Goal: Task Accomplishment & Management: Use online tool/utility

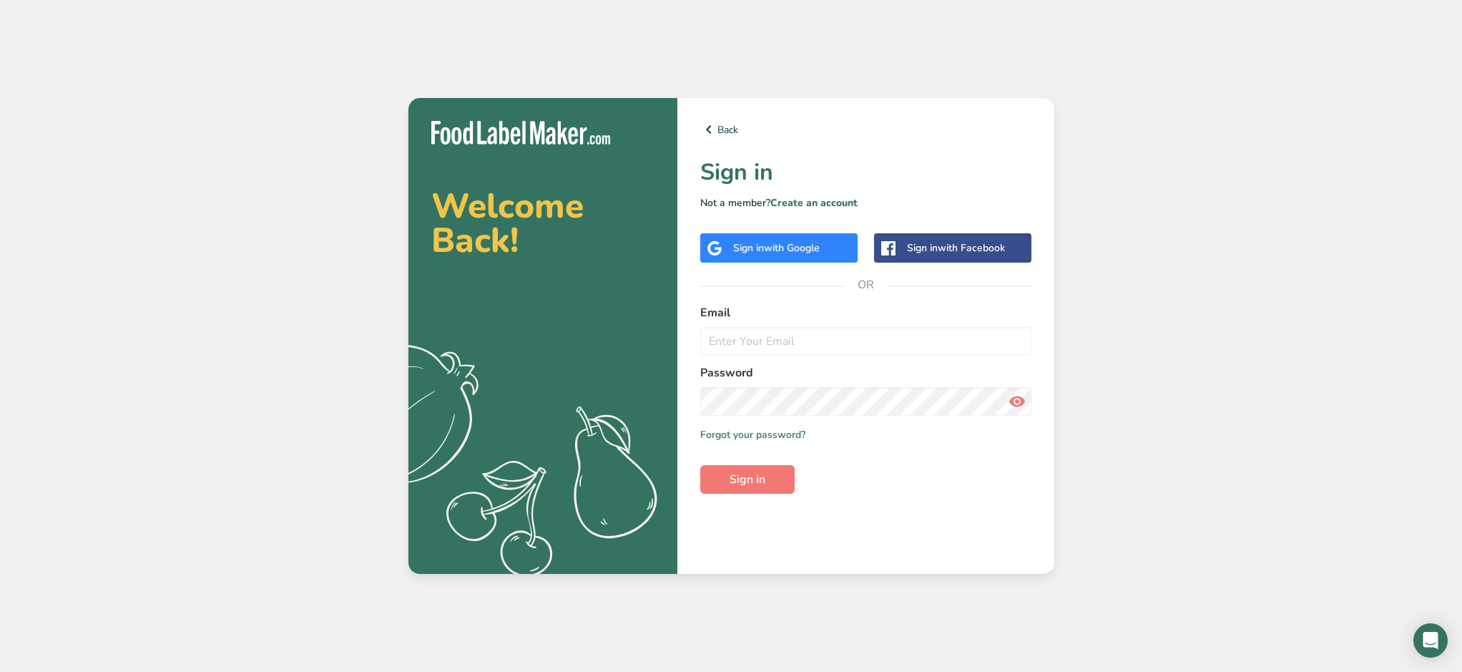
click at [750, 250] on div "Sign in with Google" at bounding box center [776, 247] width 87 height 15
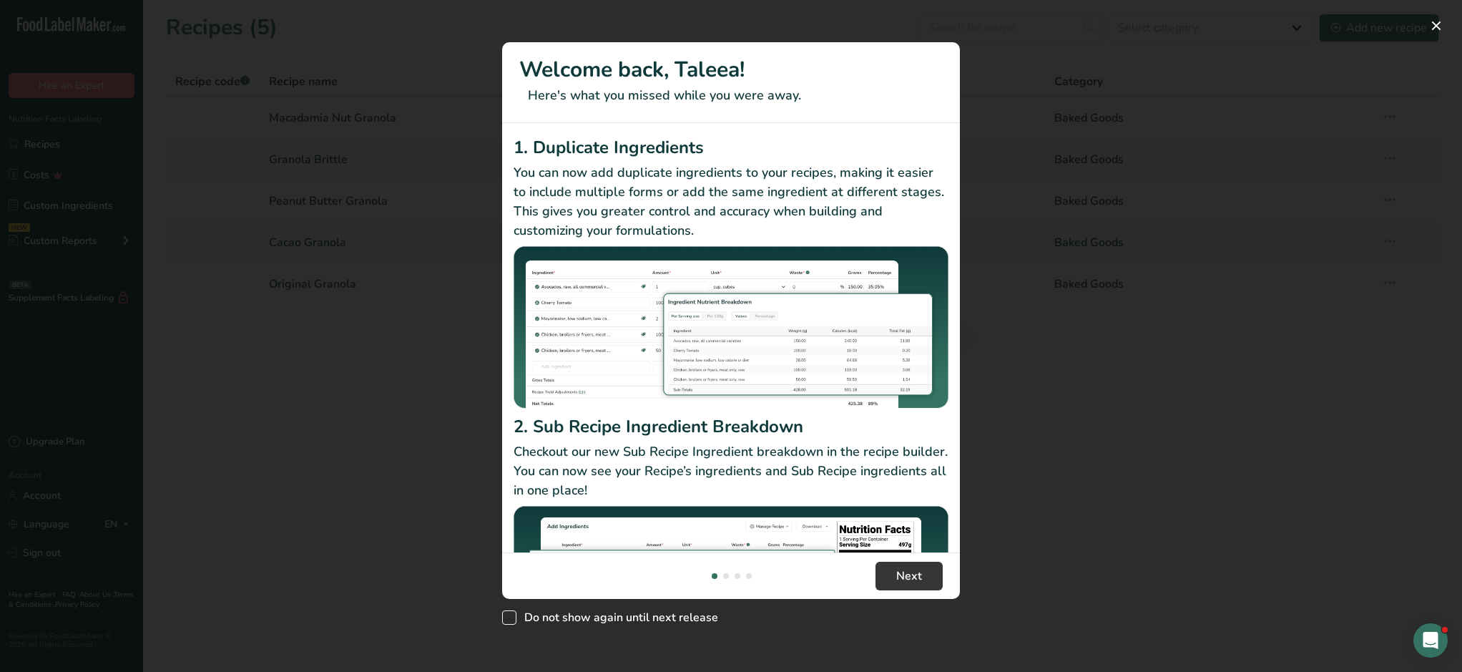
click at [512, 617] on span "New Features" at bounding box center [509, 617] width 14 height 14
click at [512, 617] on input "Do not show again until next release" at bounding box center [506, 617] width 9 height 9
checkbox input "true"
click at [904, 575] on span "Next" at bounding box center [909, 575] width 26 height 17
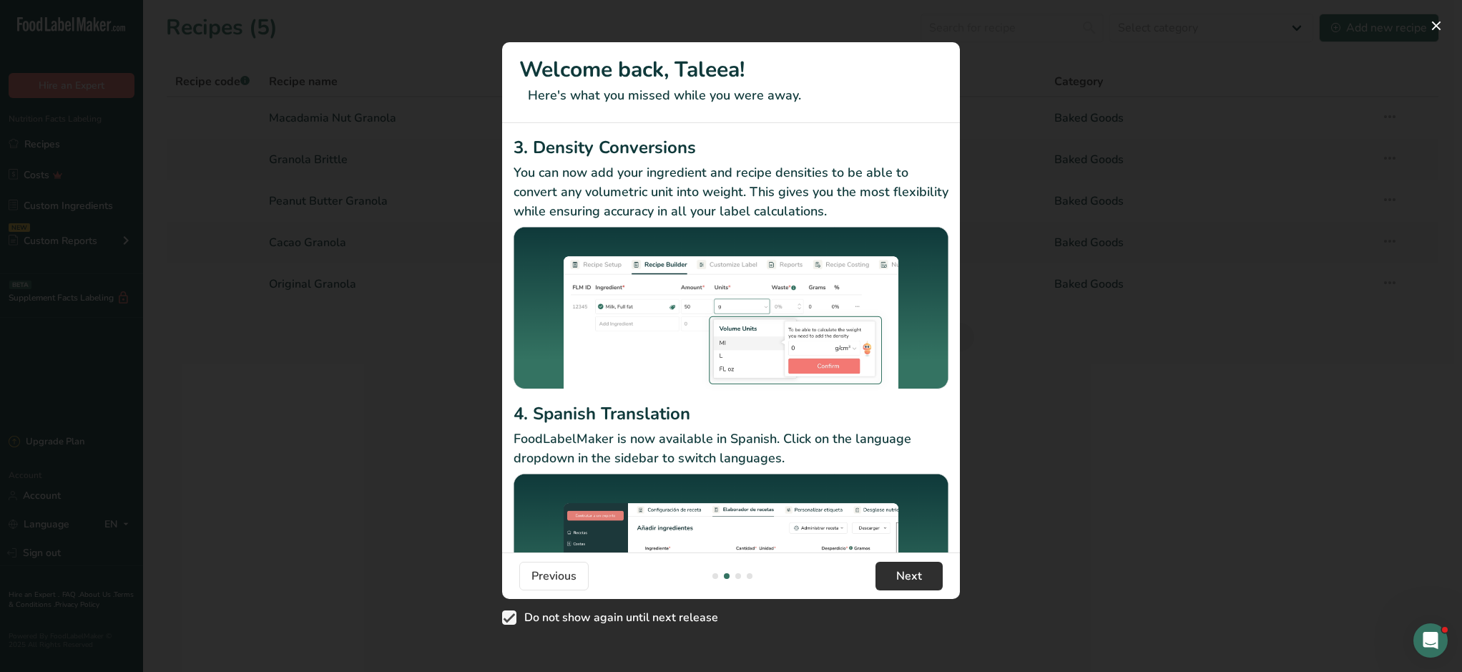
click at [904, 575] on span "Next" at bounding box center [909, 575] width 26 height 17
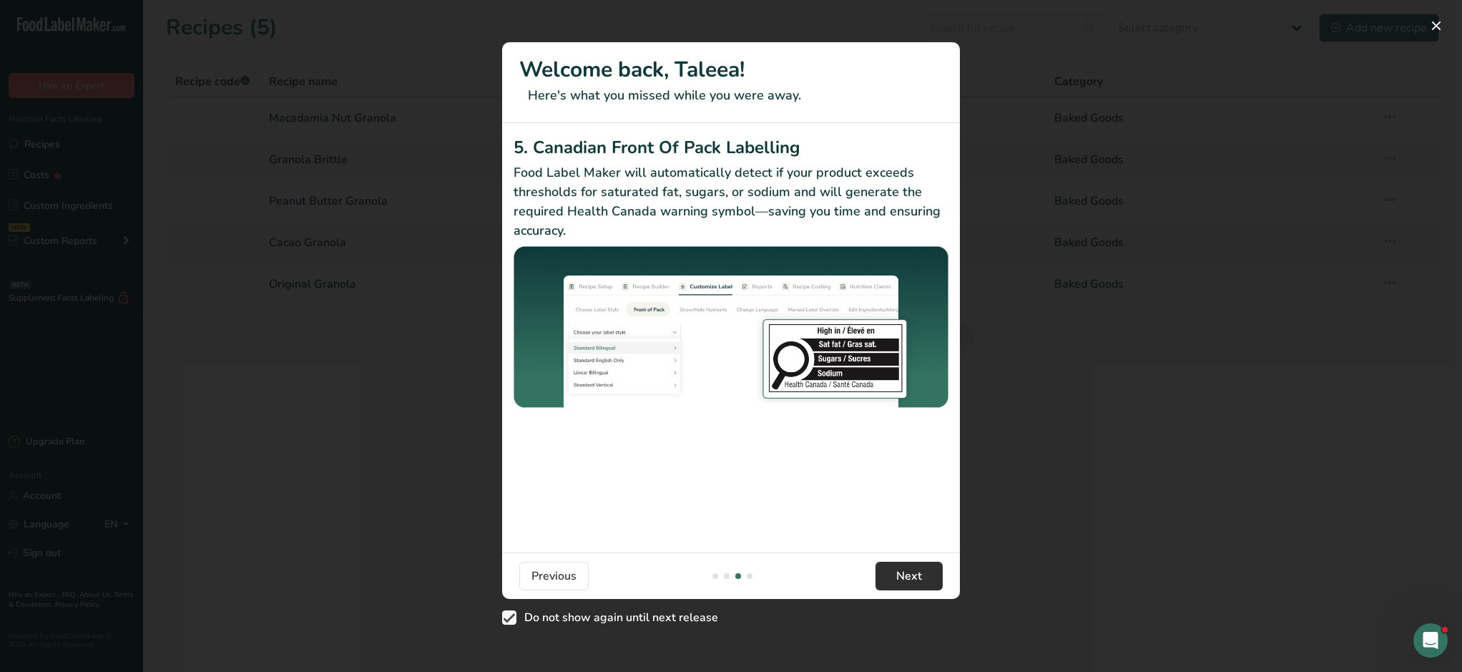
click at [904, 575] on span "Next" at bounding box center [909, 575] width 26 height 17
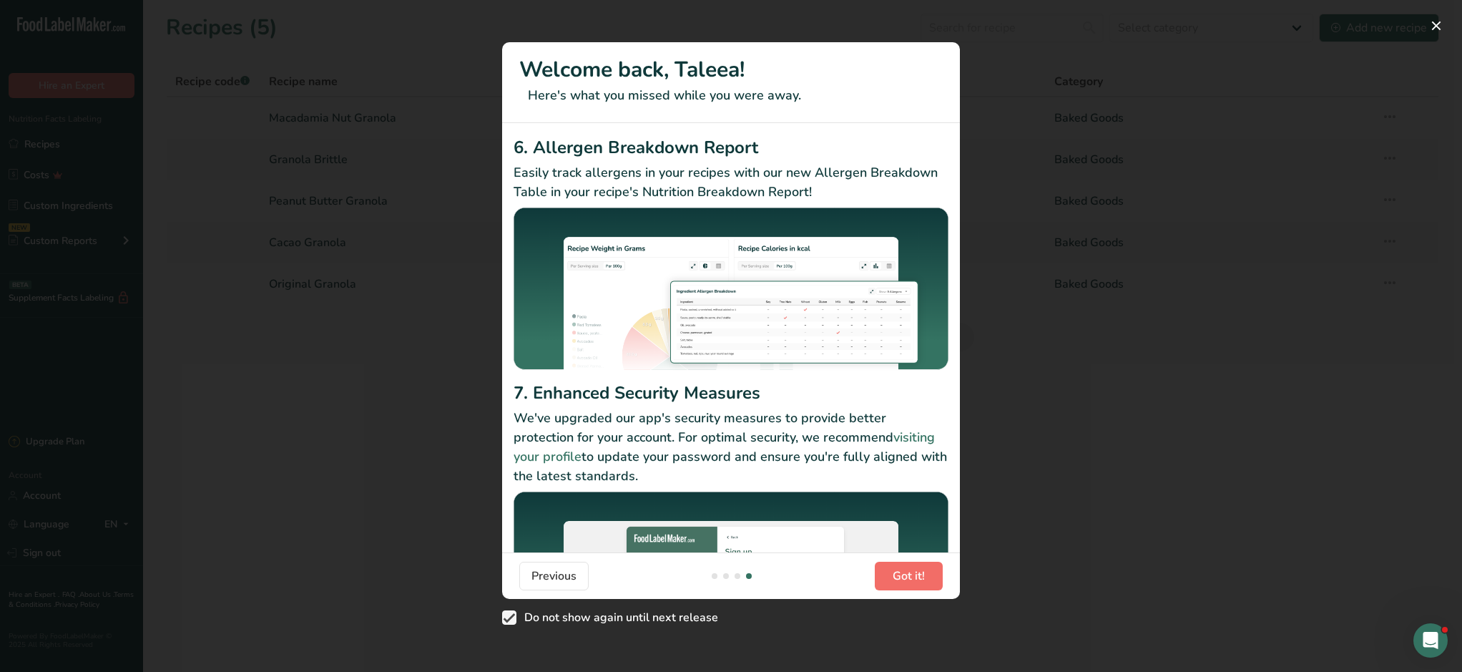
click at [904, 575] on span "Got it!" at bounding box center [909, 575] width 32 height 17
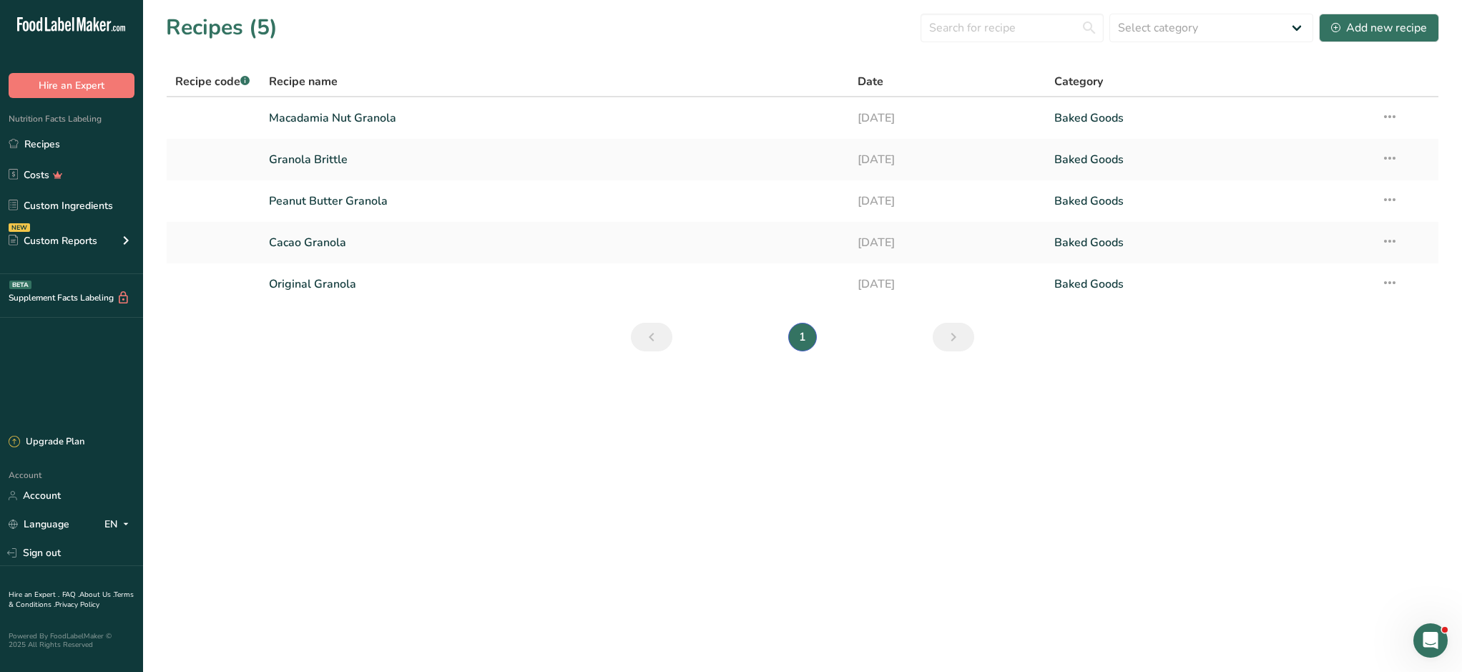
scroll to position [0, 0]
click at [64, 143] on link "Recipes" at bounding box center [71, 143] width 143 height 27
click at [49, 144] on link "Recipes" at bounding box center [71, 143] width 143 height 27
click at [57, 147] on link "Recipes" at bounding box center [71, 143] width 143 height 27
click at [52, 204] on link "Custom Ingredients" at bounding box center [71, 205] width 143 height 27
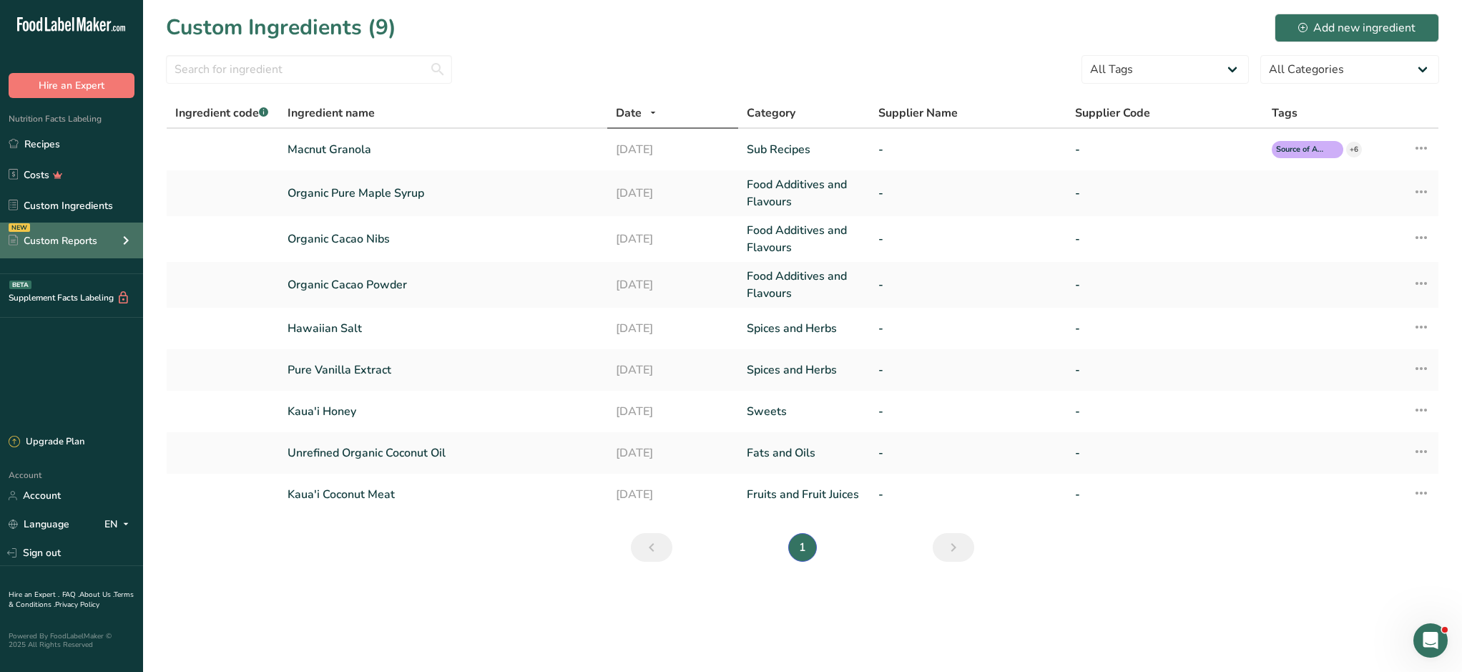
click at [59, 238] on div "Custom Reports" at bounding box center [53, 240] width 89 height 15
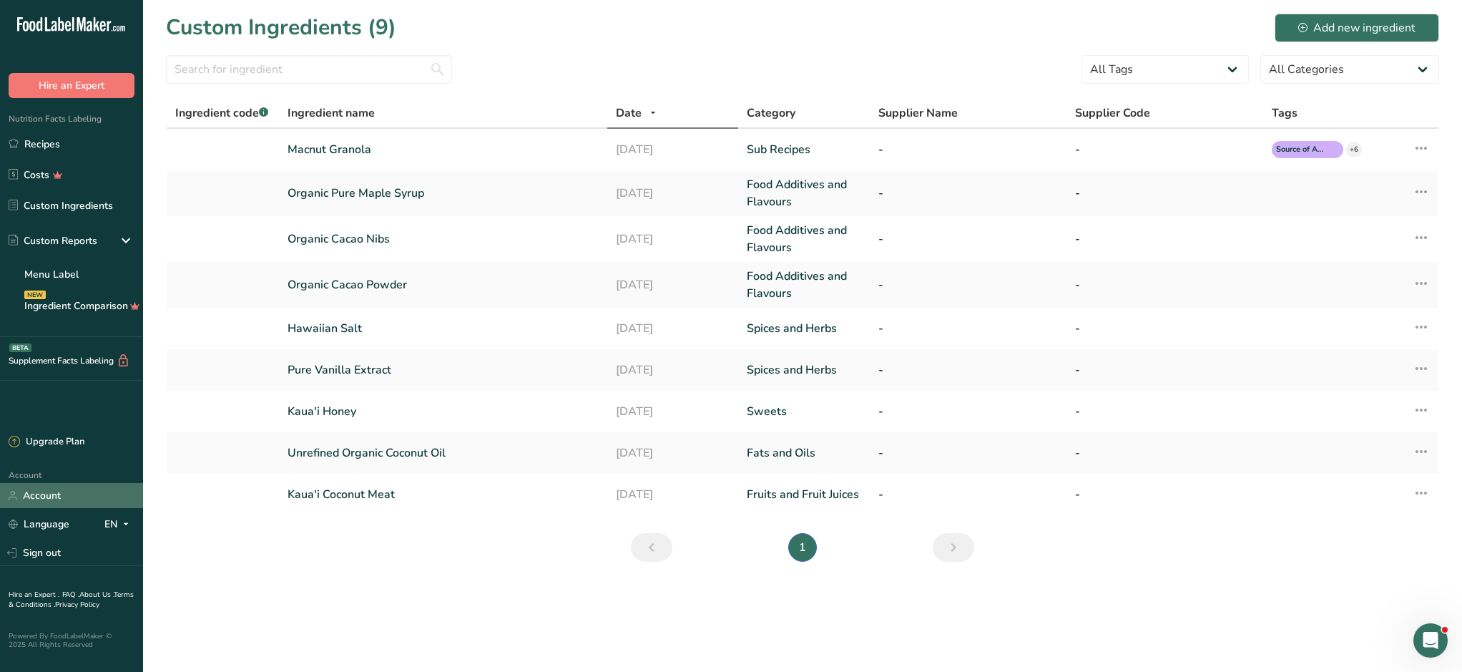
click at [59, 494] on link "Account" at bounding box center [71, 495] width 143 height 25
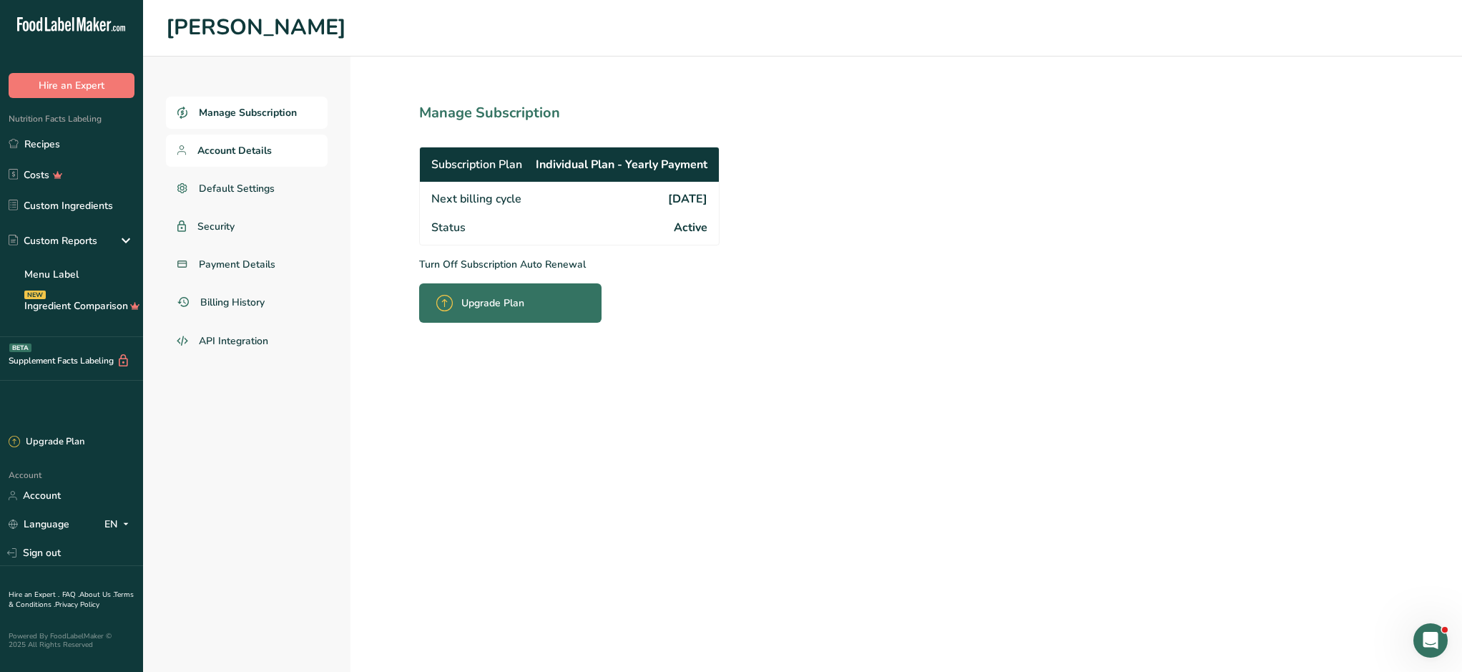
click at [235, 154] on span "Account Details" at bounding box center [234, 150] width 74 height 15
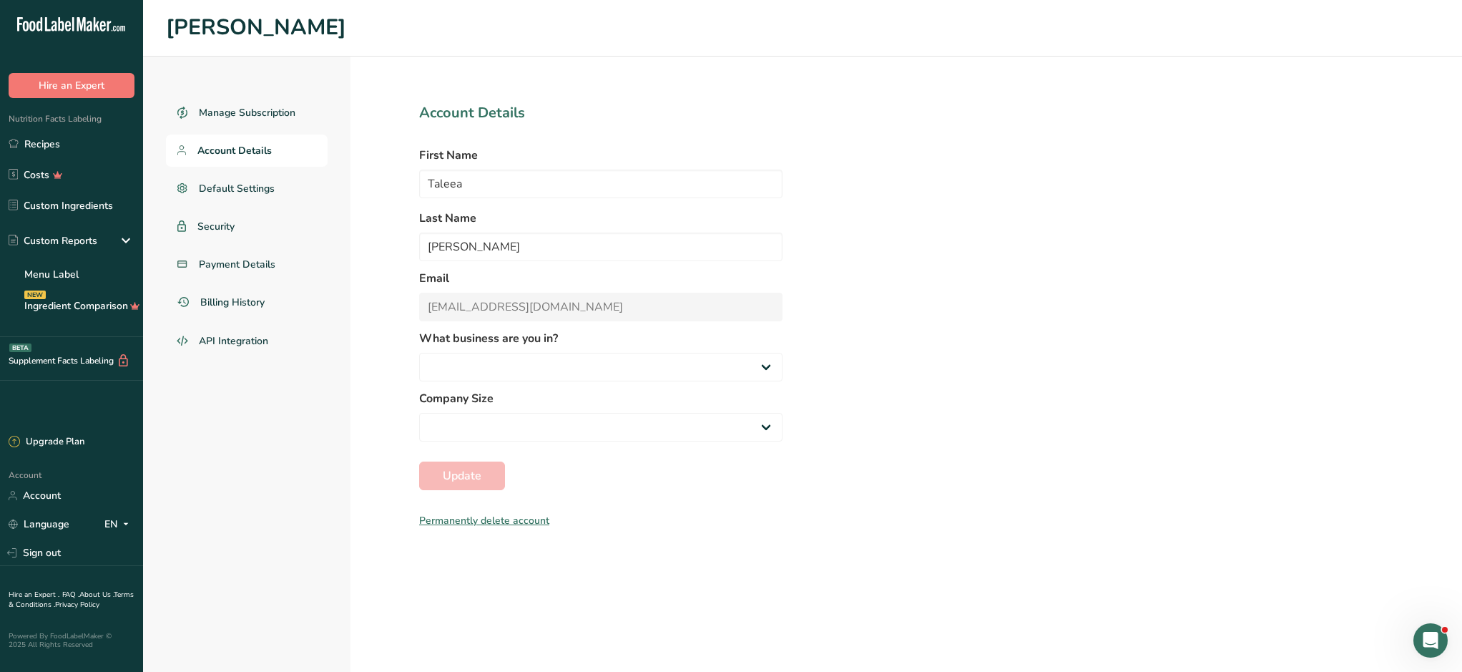
select select
click at [250, 265] on span "Payment Details" at bounding box center [237, 264] width 77 height 15
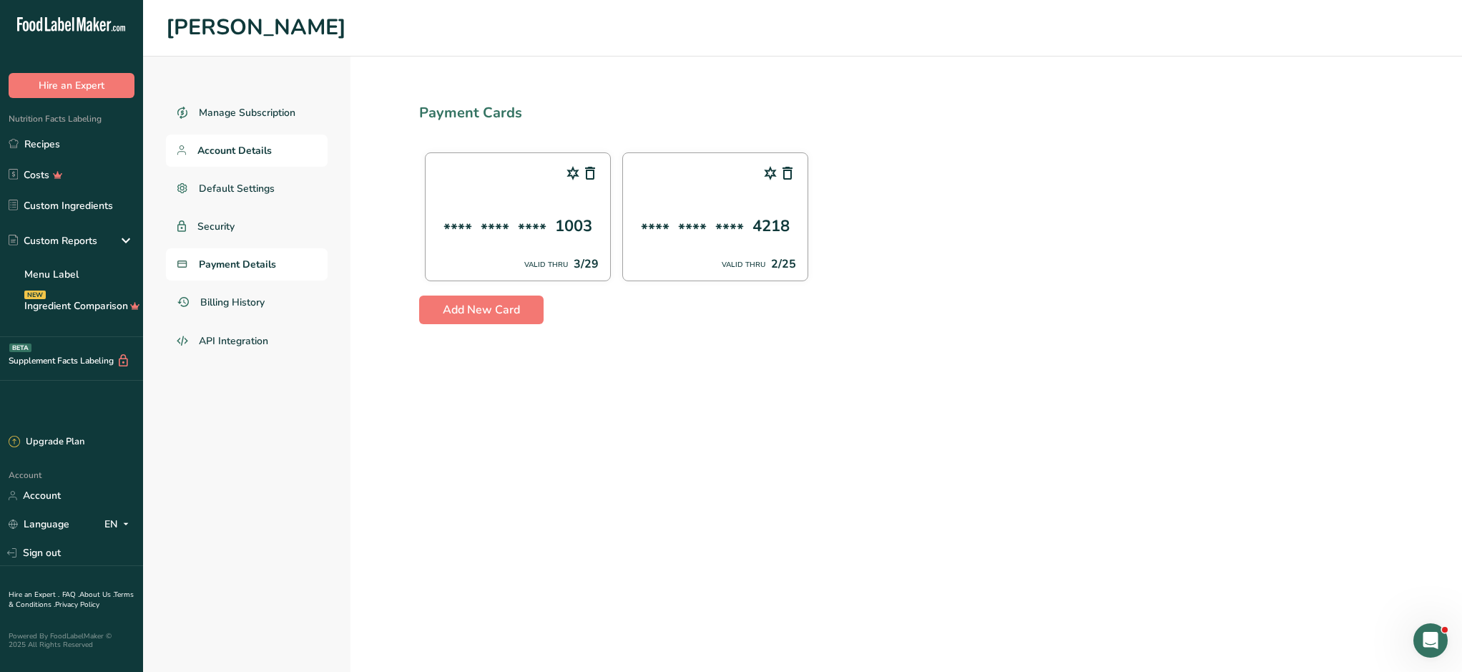
click at [234, 154] on span "Account Details" at bounding box center [234, 150] width 74 height 15
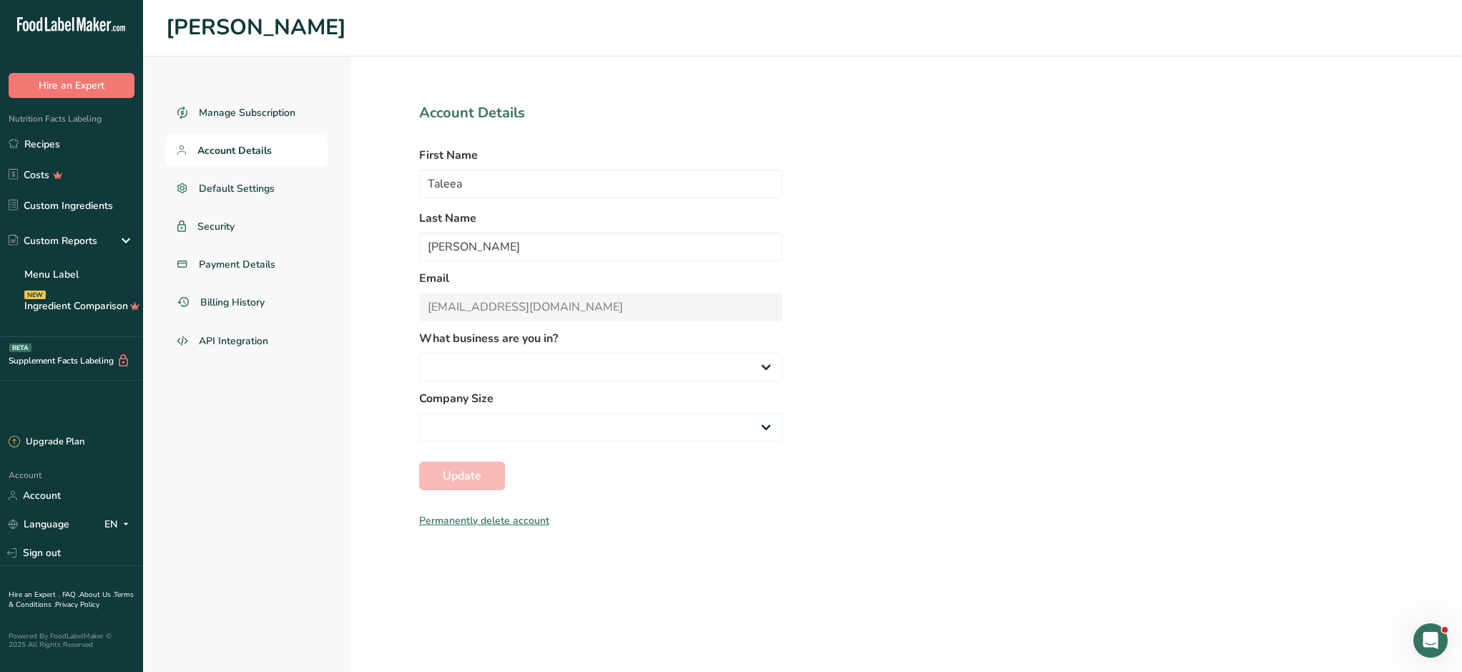
select select
click at [243, 116] on span "Manage Subscription" at bounding box center [248, 112] width 98 height 15
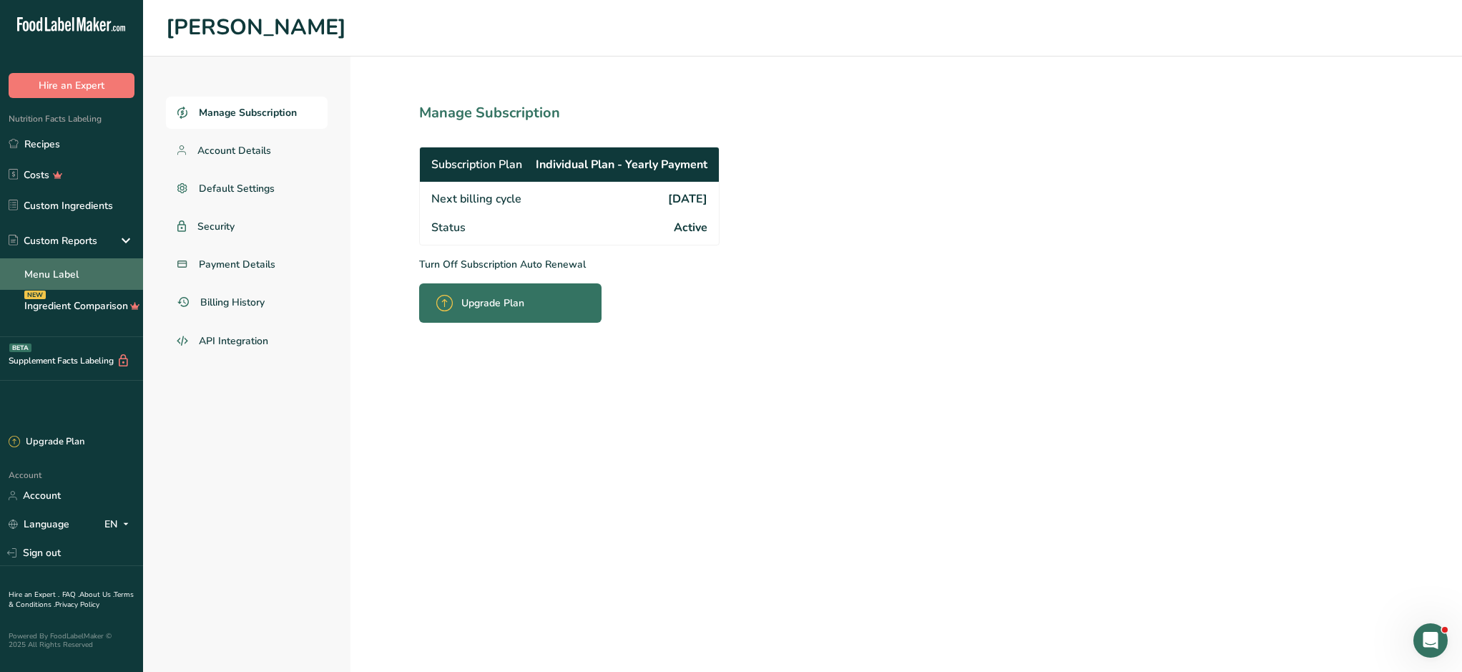
click at [79, 271] on link "Menu Label" at bounding box center [71, 273] width 143 height 31
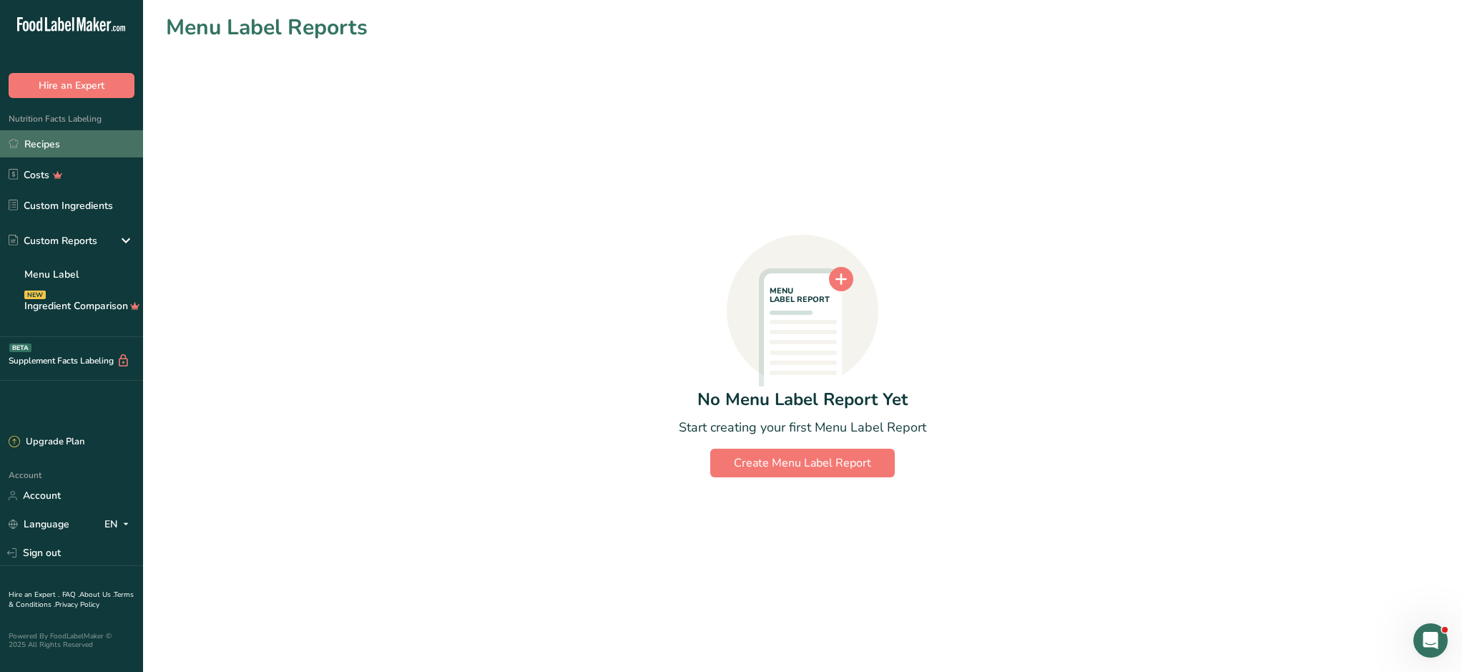
click at [54, 141] on link "Recipes" at bounding box center [71, 143] width 143 height 27
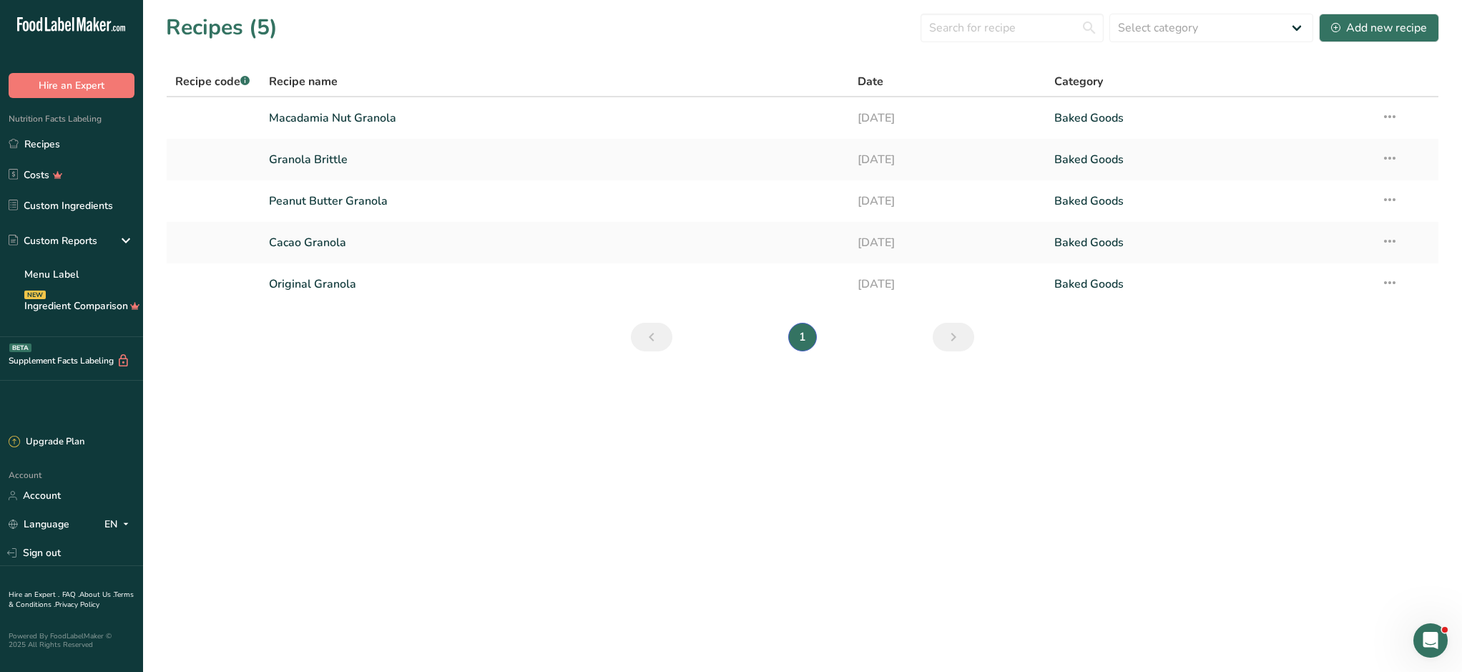
click at [289, 79] on span "Recipe name" at bounding box center [303, 81] width 69 height 17
click at [228, 83] on span "Recipe code .a-a{fill:#347362;}.b-a{fill:#fff;}" at bounding box center [212, 82] width 74 height 16
click at [391, 127] on link "Macadamia Nut Granola" at bounding box center [555, 118] width 572 height 30
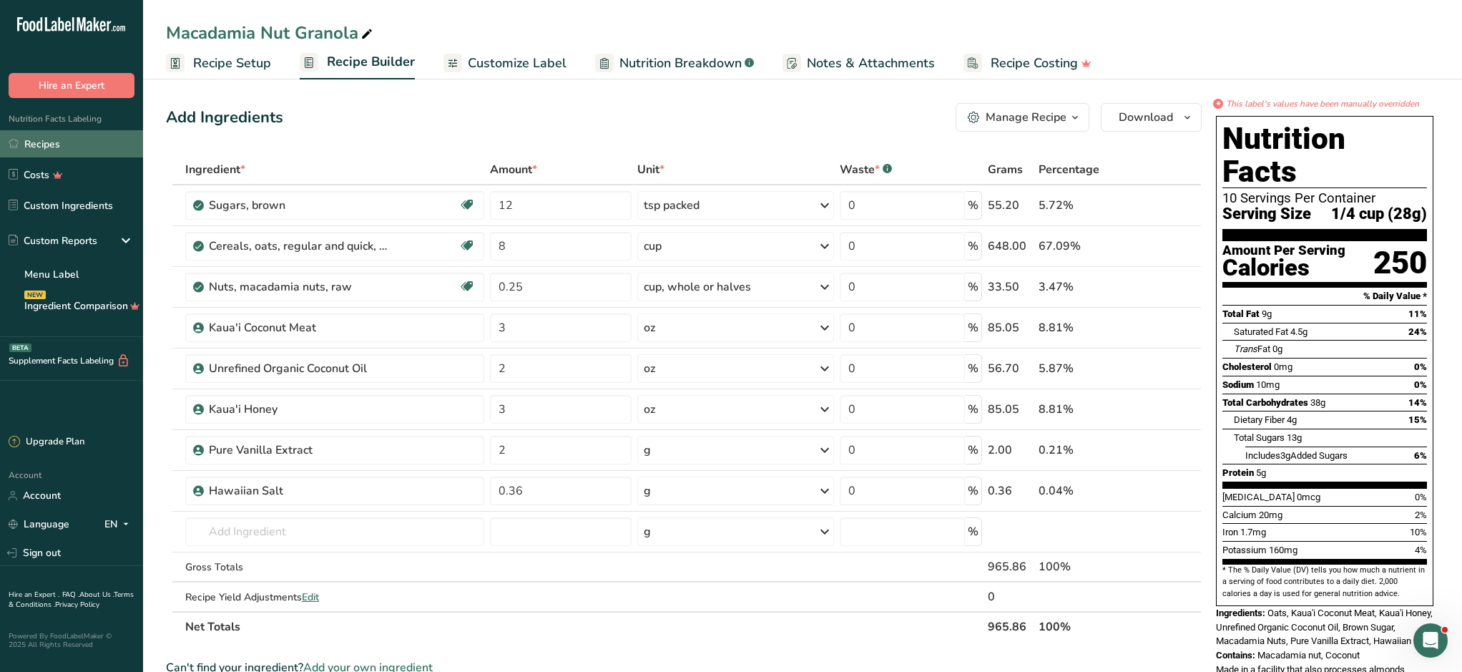
click at [49, 138] on link "Recipes" at bounding box center [71, 143] width 143 height 27
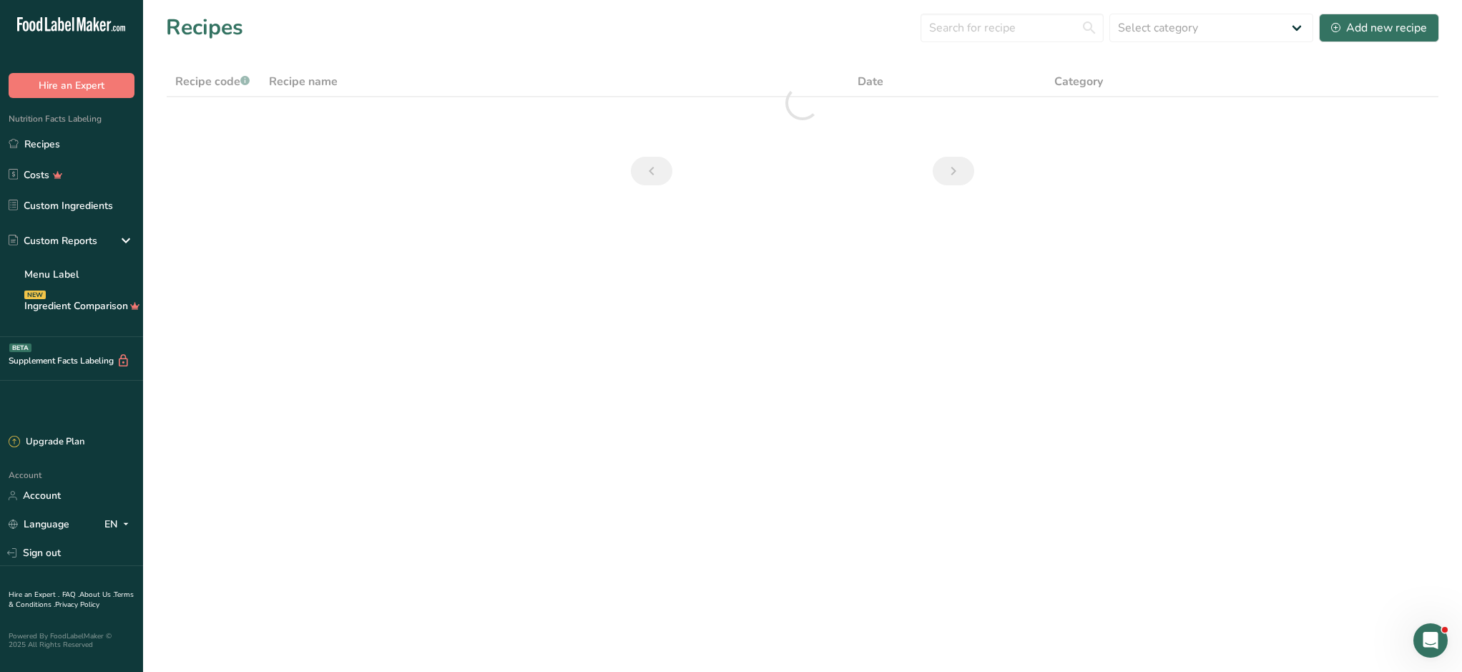
click at [67, 29] on icon at bounding box center [68, 26] width 6 height 11
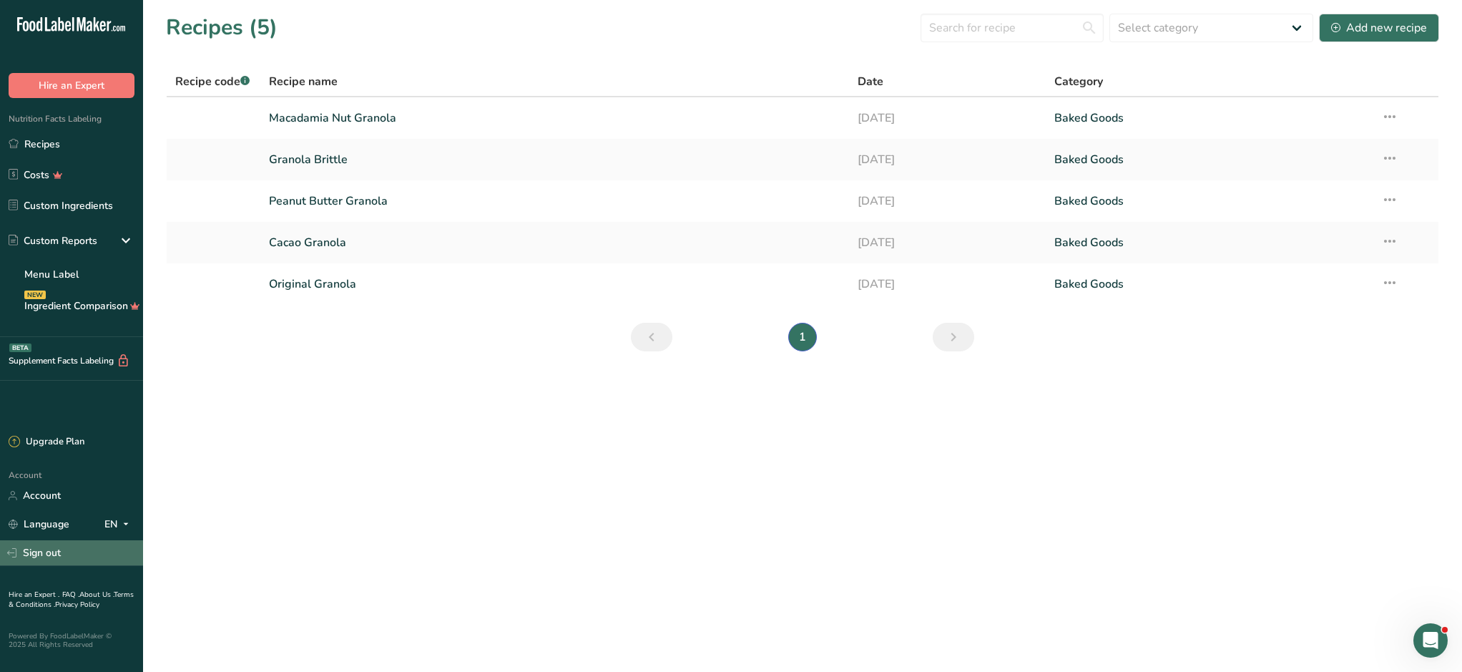
click at [51, 554] on link "Sign out" at bounding box center [71, 552] width 143 height 25
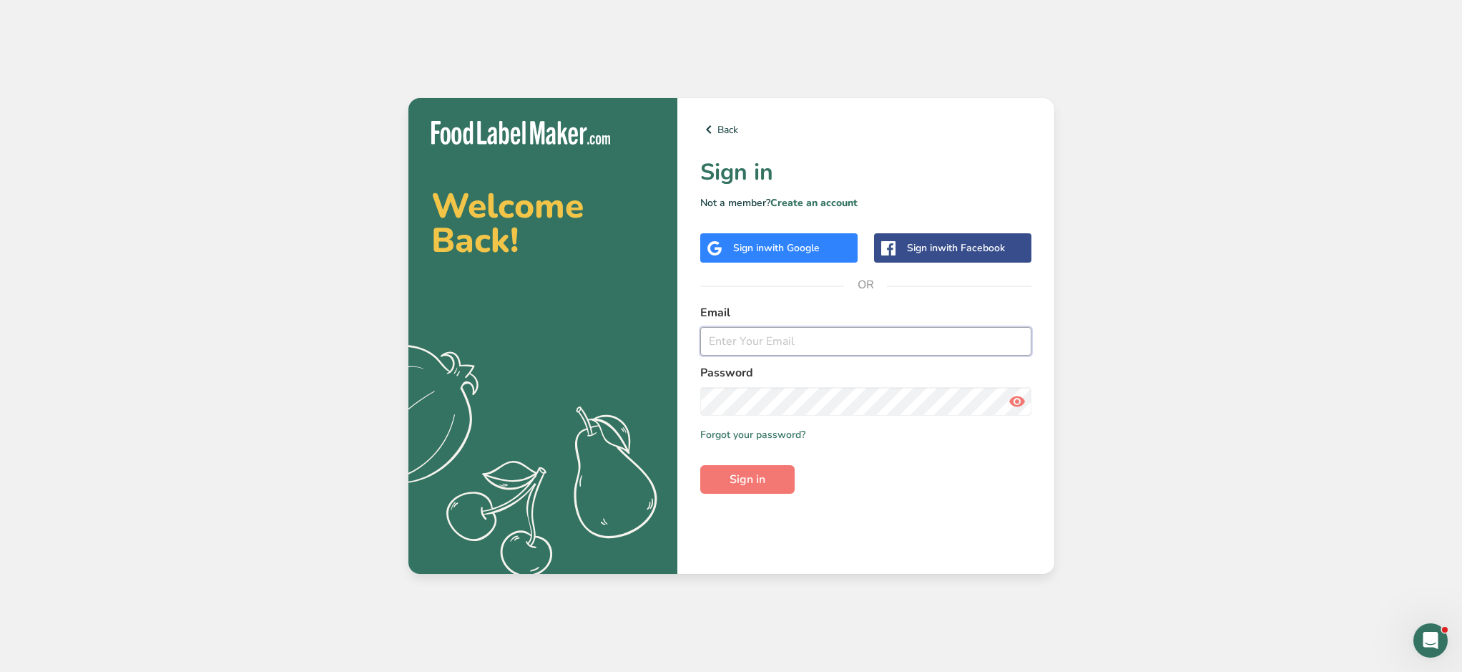
type input "[EMAIL_ADDRESS][DOMAIN_NAME]"
click at [774, 486] on button "Sign in" at bounding box center [747, 479] width 94 height 29
